Goal: Information Seeking & Learning: Find specific fact

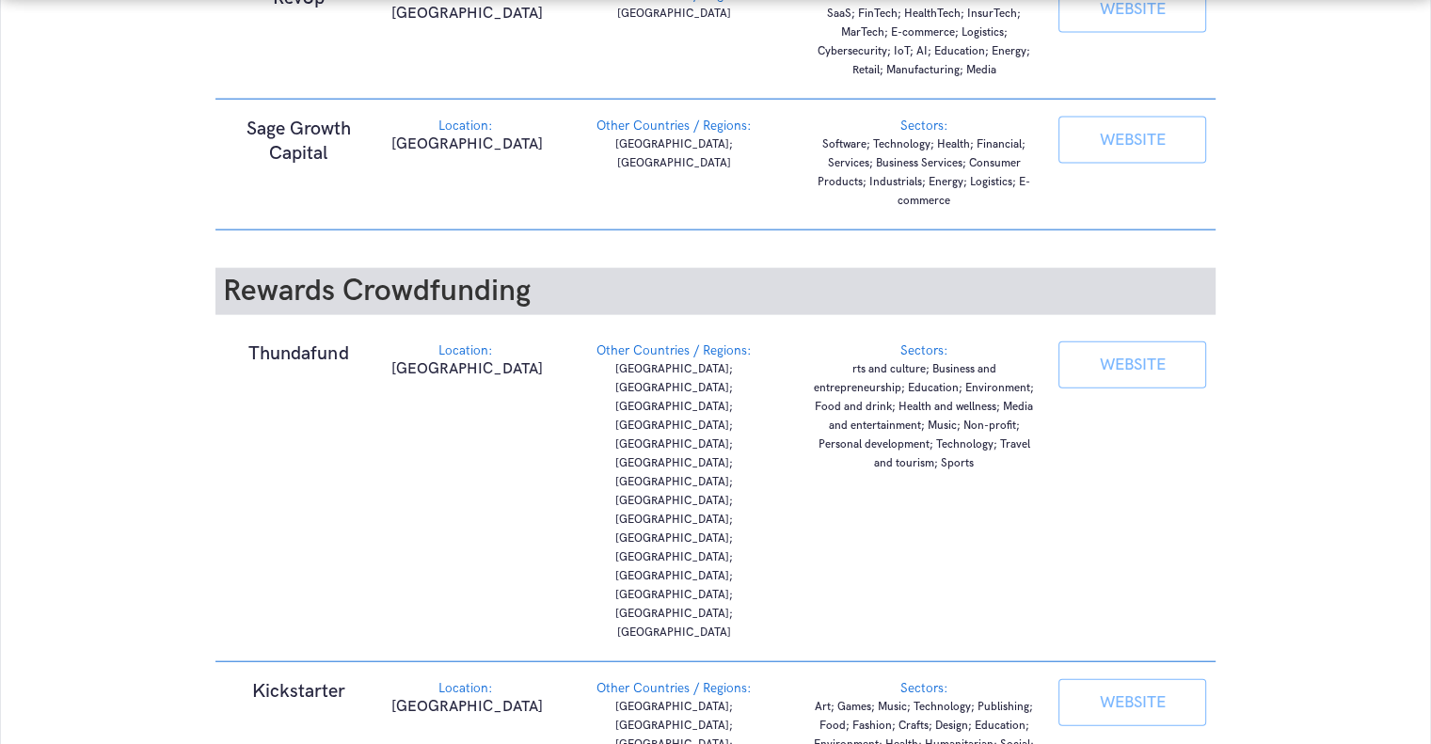
scroll to position [4299, 0]
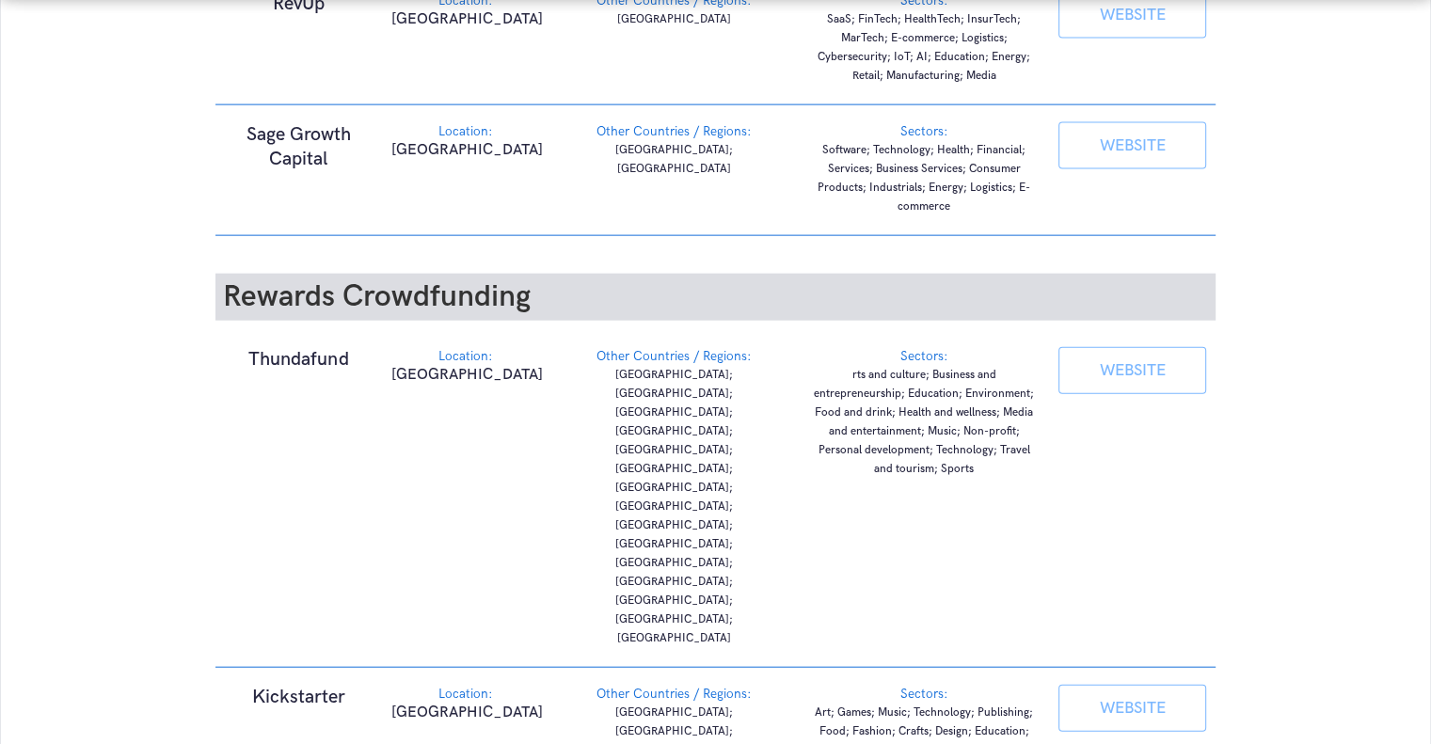
drag, startPoint x: 326, startPoint y: 517, endPoint x: 433, endPoint y: 487, distance: 111.4
